Goal: Task Accomplishment & Management: Manage account settings

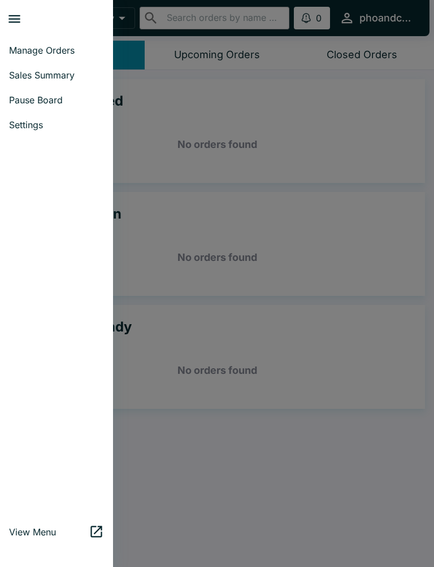
click at [18, 101] on span "Pause Board" at bounding box center [56, 99] width 95 height 11
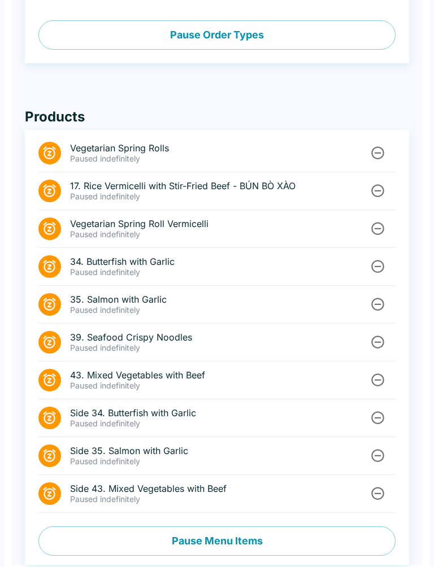
scroll to position [454, 0]
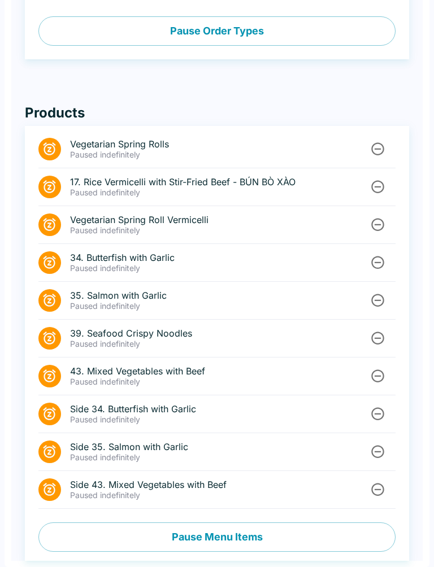
click at [214, 538] on button "Pause Menu Items" at bounding box center [216, 536] width 357 height 29
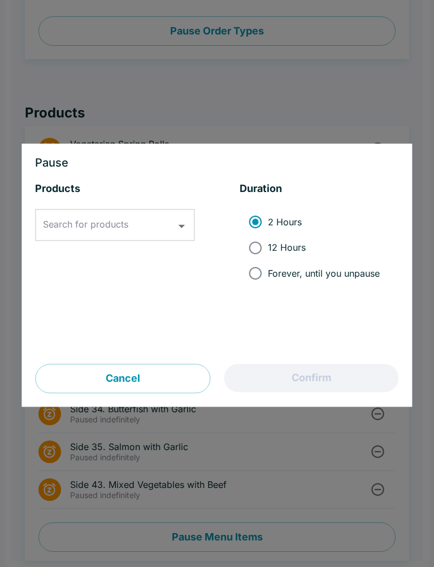
click at [259, 281] on input "Forever, until you unpause" at bounding box center [254, 272] width 25 height 25
radio input "true"
click at [134, 219] on input "Search for products" at bounding box center [106, 225] width 132 height 21
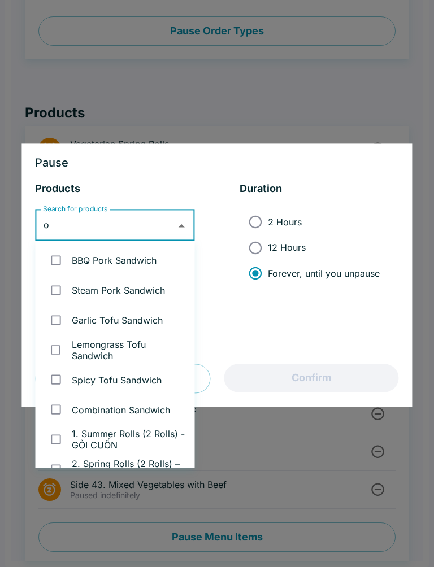
type input "ox"
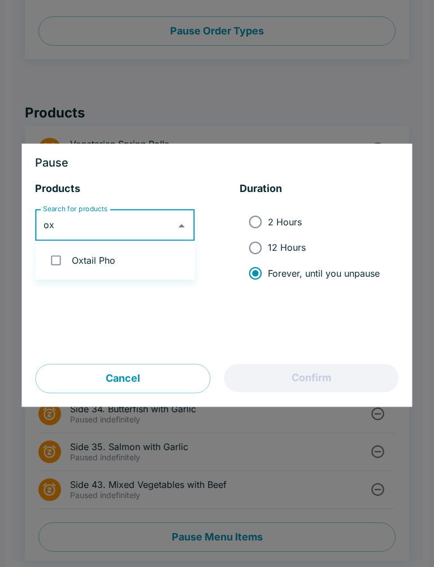
click at [64, 256] on input "checkbox" at bounding box center [56, 260] width 23 height 23
checkbox input "true"
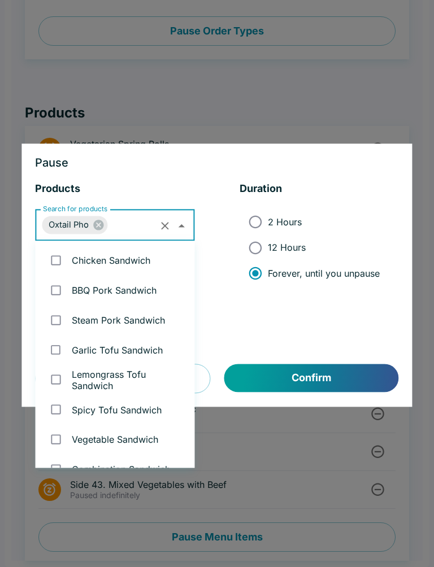
scroll to position [2629, 0]
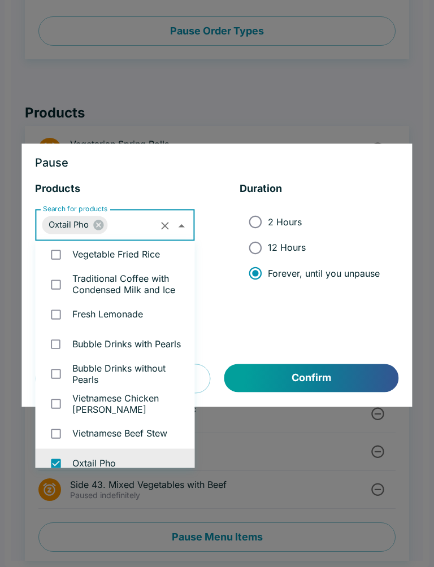
click at [336, 371] on button "Confirm" at bounding box center [311, 378] width 174 height 28
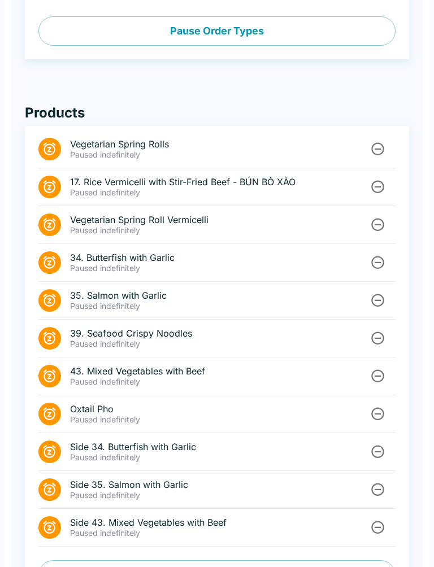
scroll to position [0, 0]
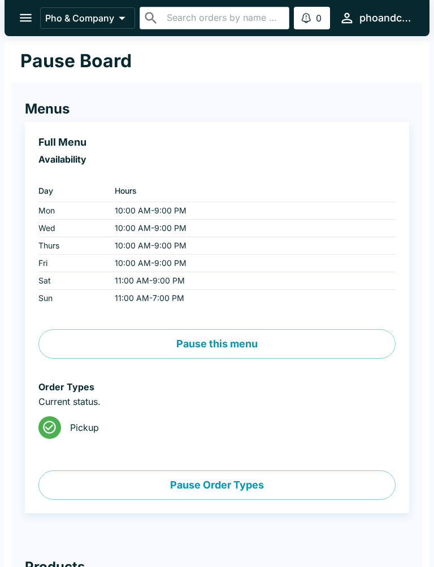
click at [19, 16] on icon "open drawer" at bounding box center [25, 17] width 15 height 15
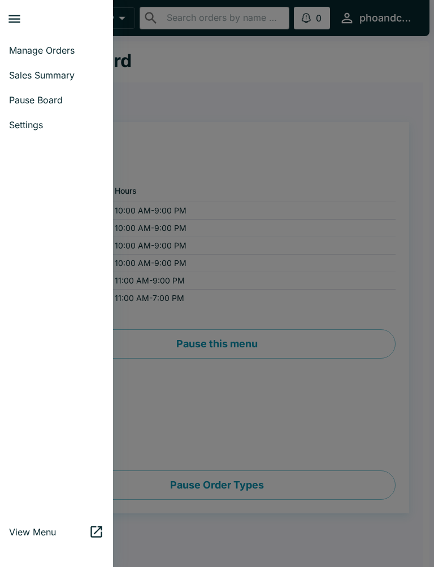
click at [23, 46] on span "Manage Orders" at bounding box center [56, 50] width 95 height 11
